Goal: Find specific page/section: Find specific page/section

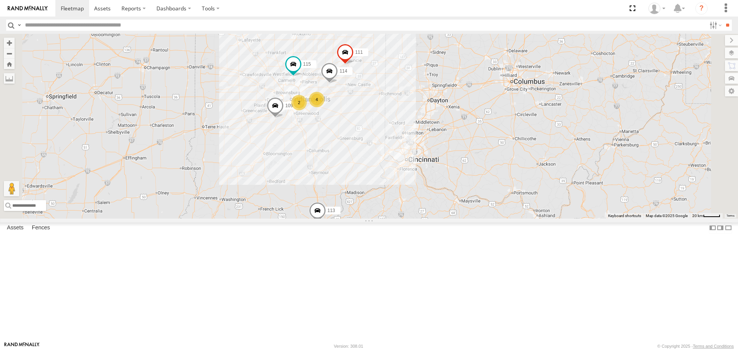
drag, startPoint x: 479, startPoint y: 187, endPoint x: 419, endPoint y: 205, distance: 62.9
click at [419, 205] on div "114 2 4 115 109 111 113" at bounding box center [369, 126] width 738 height 185
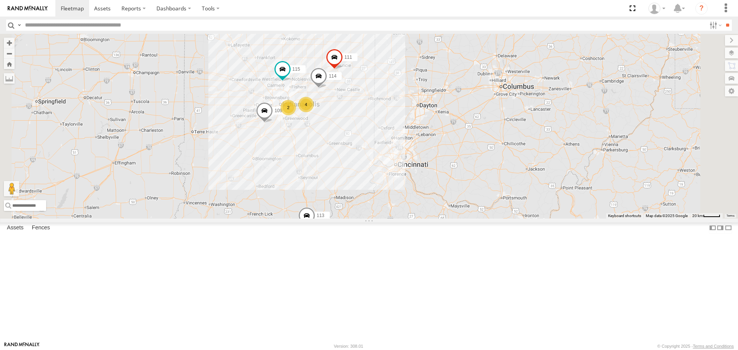
drag, startPoint x: 411, startPoint y: 198, endPoint x: 398, endPoint y: 204, distance: 14.6
click at [398, 204] on div "114 2 4 115 109 111 113" at bounding box center [369, 126] width 738 height 185
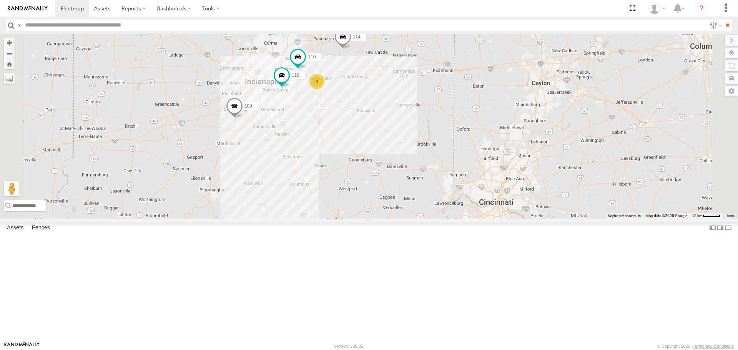
drag, startPoint x: 407, startPoint y: 186, endPoint x: 393, endPoint y: 184, distance: 13.2
click at [393, 184] on div "114 115 109 111 113 116 110 4" at bounding box center [369, 126] width 738 height 185
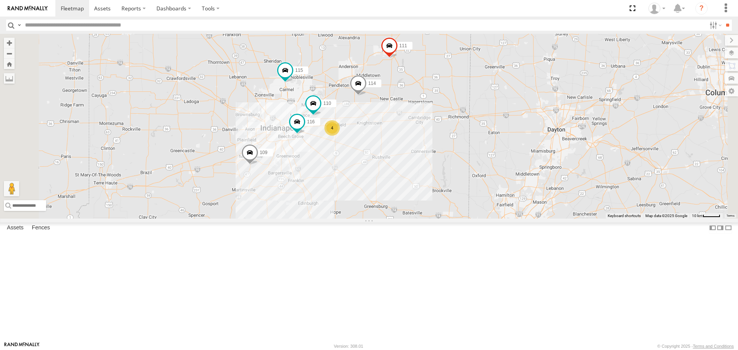
drag, startPoint x: 390, startPoint y: 181, endPoint x: 405, endPoint y: 227, distance: 48.3
click at [405, 218] on div "114 115 109 111 113 116 110 4" at bounding box center [369, 126] width 738 height 185
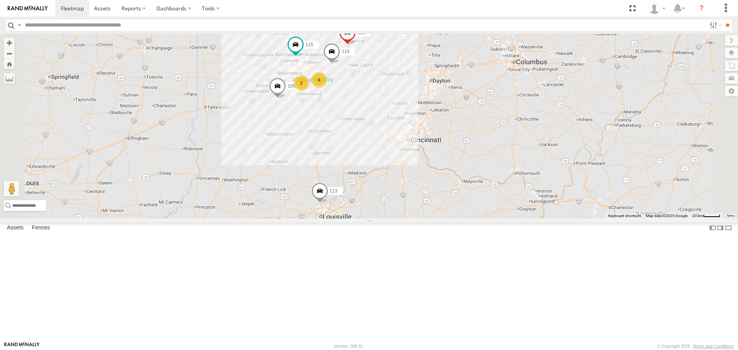
drag, startPoint x: 491, startPoint y: 165, endPoint x: 432, endPoint y: 163, distance: 59.6
click at [432, 163] on div "114 2 4 115 109 111 113" at bounding box center [369, 126] width 738 height 185
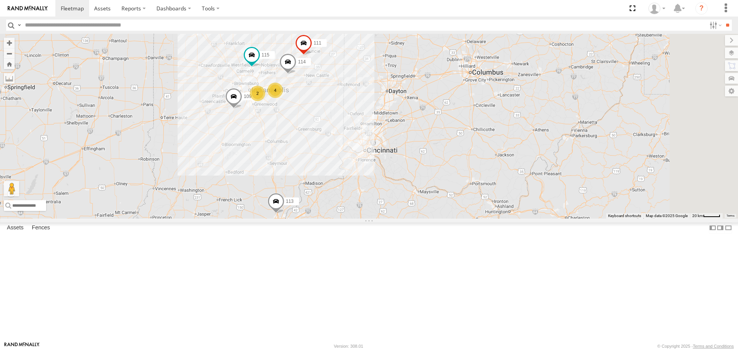
drag, startPoint x: 326, startPoint y: 97, endPoint x: 303, endPoint y: 108, distance: 25.8
click at [303, 108] on div "114 2 4 115 109 111 113" at bounding box center [369, 126] width 738 height 185
